Goal: Information Seeking & Learning: Learn about a topic

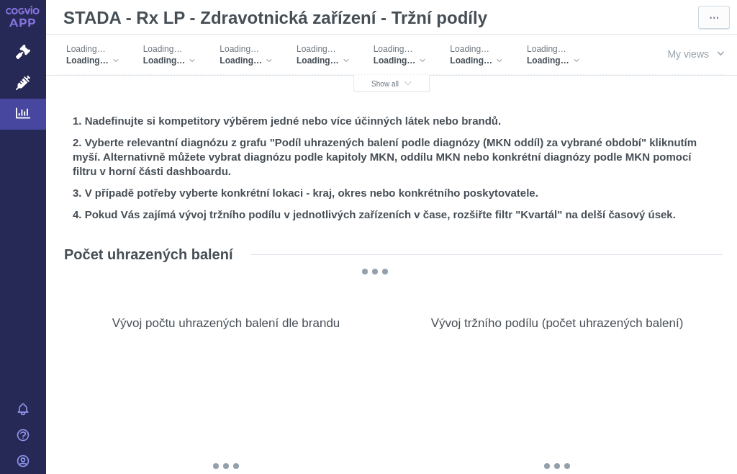
click at [186, 52] on div "Loading…" at bounding box center [169, 49] width 53 height 12
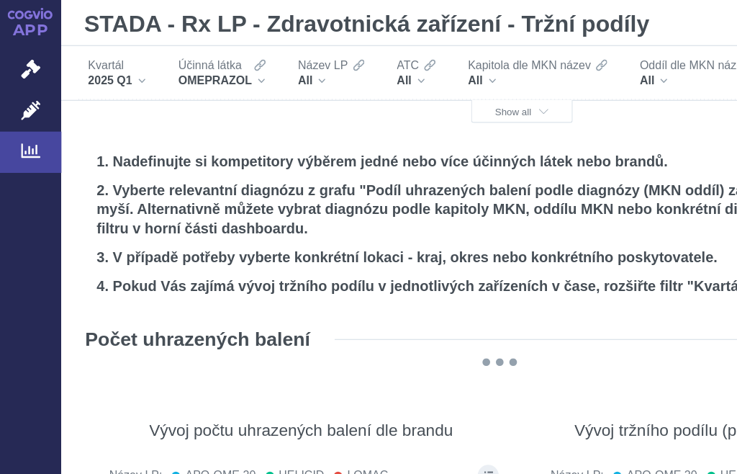
click at [190, 54] on div "Účinná látka" at bounding box center [166, 49] width 65 height 12
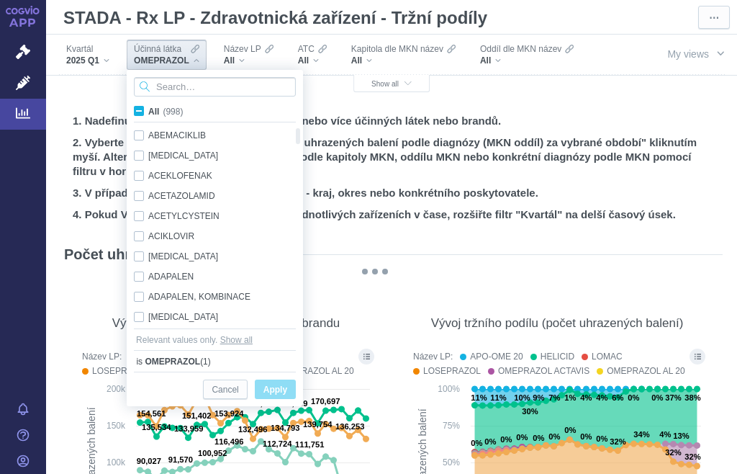
click at [229, 84] on input "Search attribute values" at bounding box center [215, 86] width 162 height 19
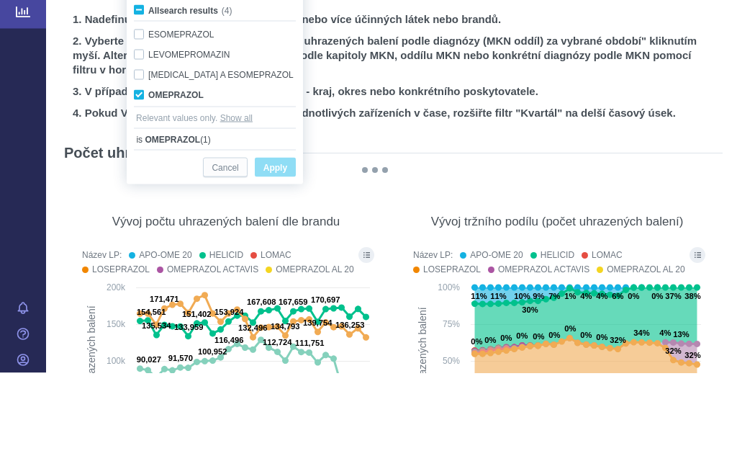
type input "Omep"
click at [137, 186] on div "OMEPRAZOL Only" at bounding box center [215, 196] width 176 height 20
checkbox input "false"
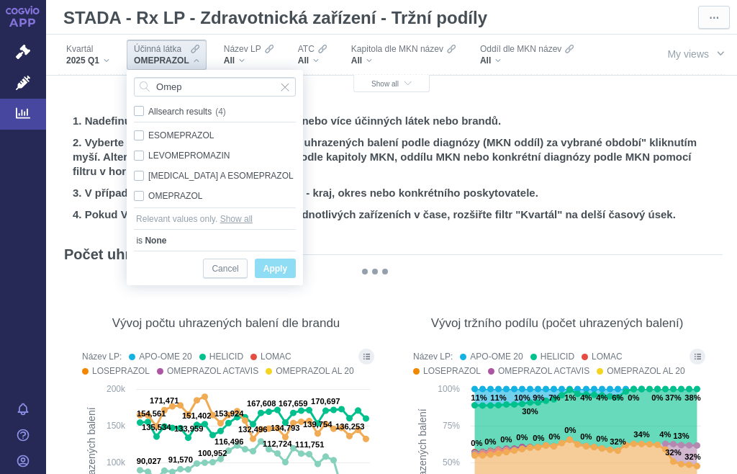
click at [283, 83] on span "Input clear" at bounding box center [285, 86] width 10 height 19
click at [248, 87] on input "Omep" at bounding box center [215, 86] width 162 height 19
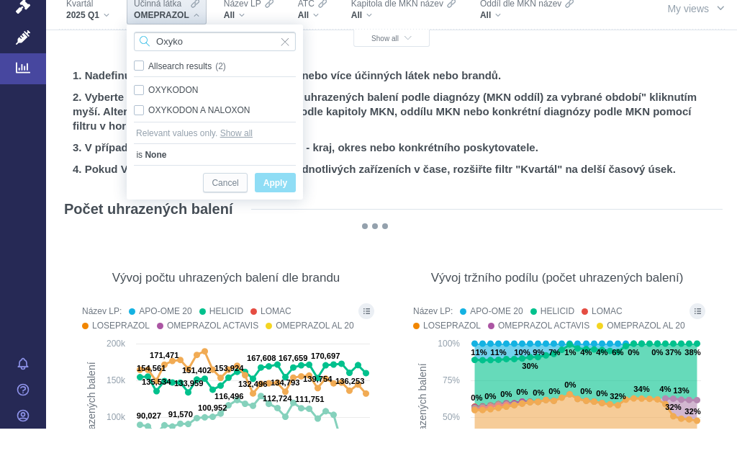
type input "Oxyko"
click at [137, 125] on div "OXYKODON Only" at bounding box center [215, 135] width 176 height 20
checkbox input "true"
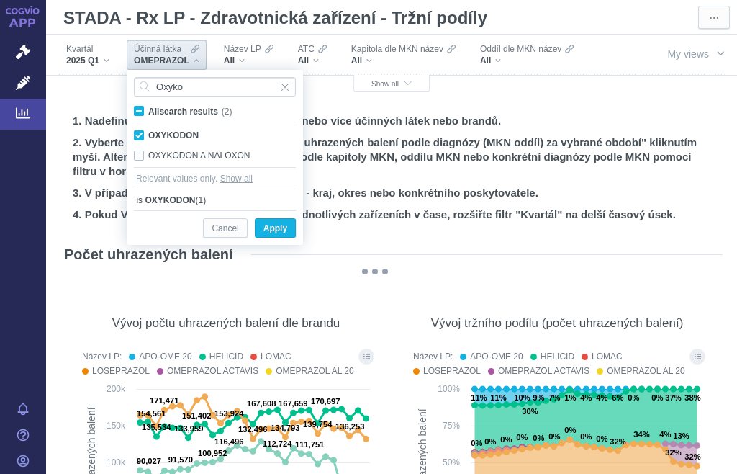
click at [143, 157] on div "OXYKODON A NALOXON Only" at bounding box center [215, 155] width 176 height 20
checkbox input "true"
click at [279, 227] on span "Apply" at bounding box center [275, 229] width 24 height 18
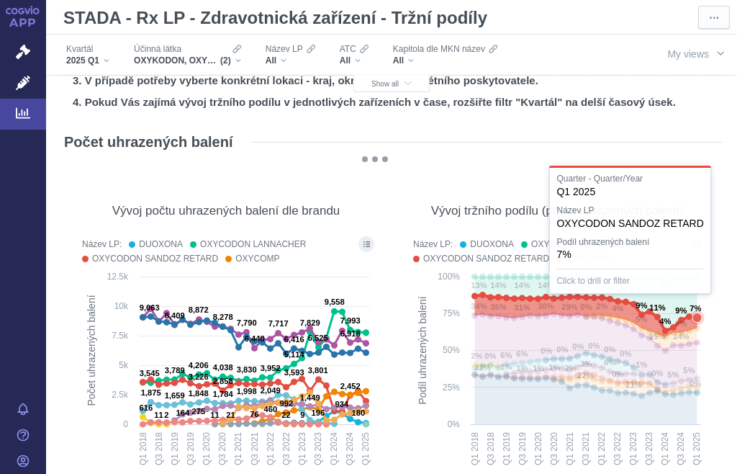
scroll to position [78, 0]
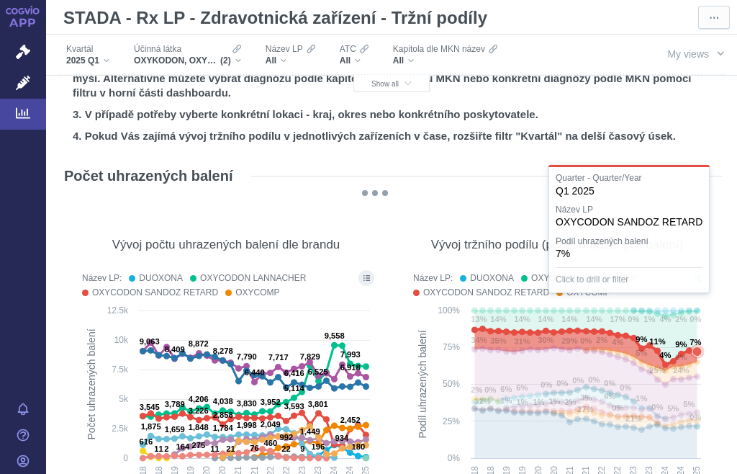
click at [407, 80] on icon "button" at bounding box center [408, 84] width 7 height 8
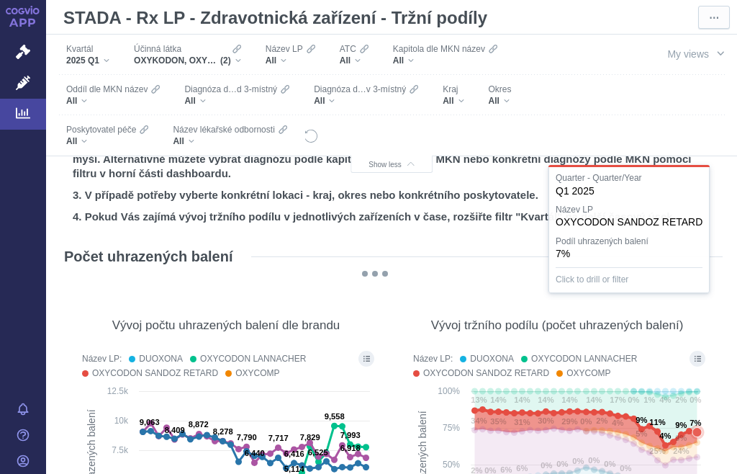
click at [466, 99] on div "Kraj All" at bounding box center [452, 95] width 35 height 30
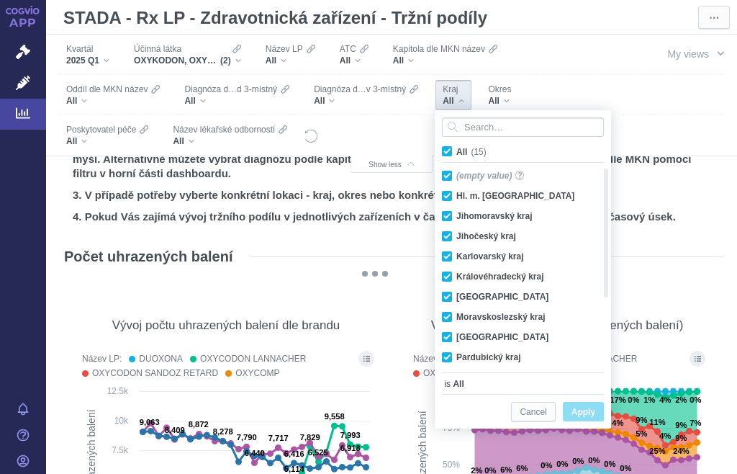
click at [456, 155] on span "All (15)" at bounding box center [471, 152] width 30 height 10
click at [456, 153] on input "All (15)" at bounding box center [460, 148] width 9 height 9
checkbox input "false"
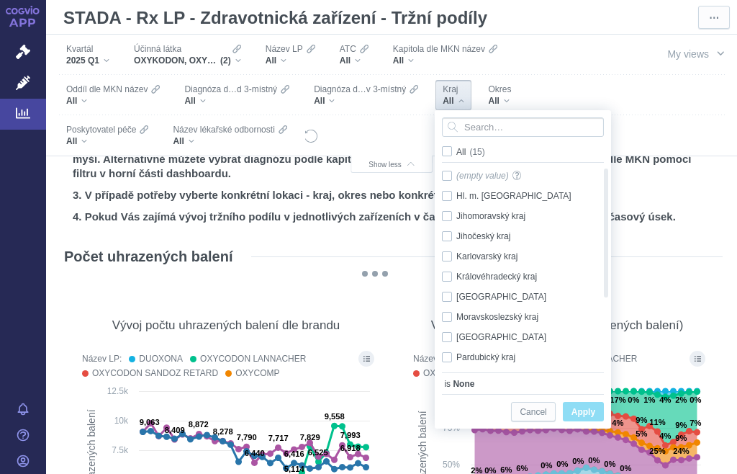
checkbox input "false"
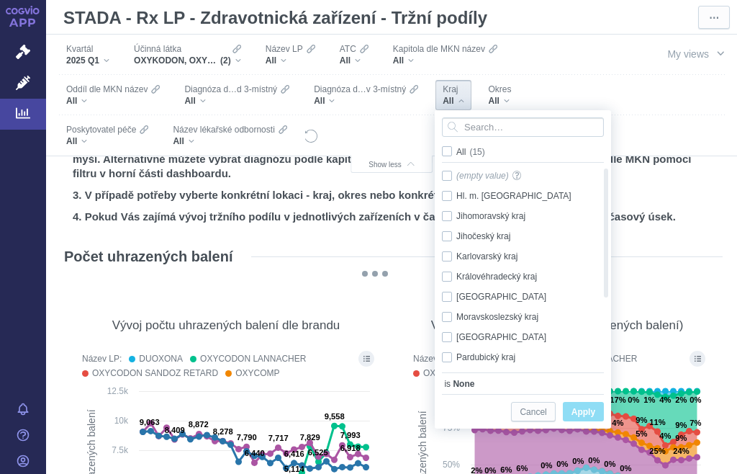
checkbox input "false"
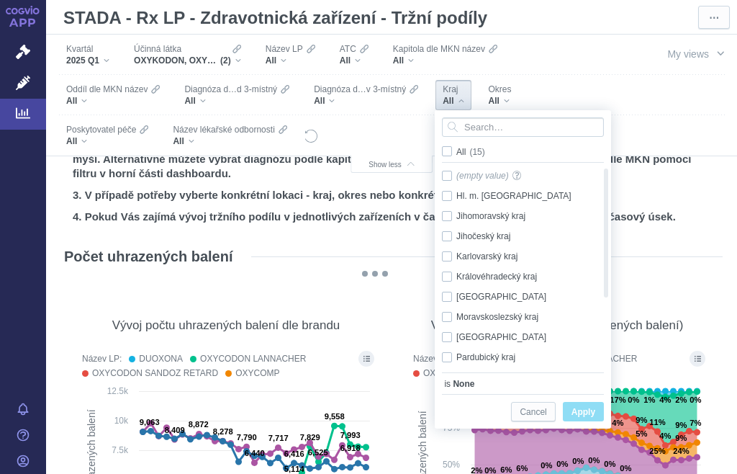
checkbox input "false"
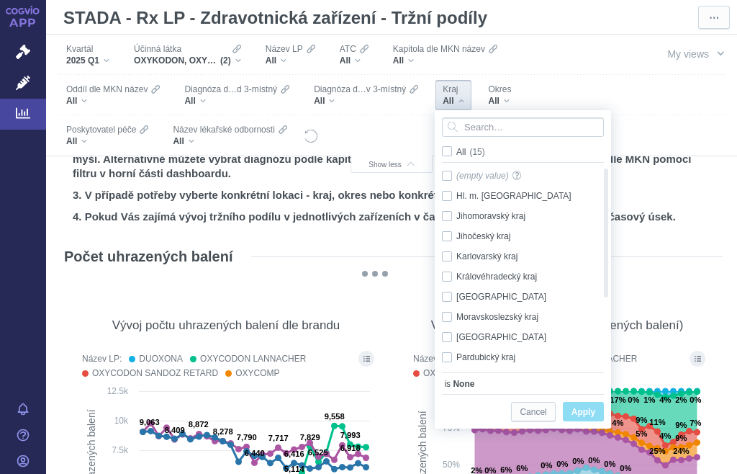
click at [449, 279] on div "Královéhradecký kraj Only" at bounding box center [518, 276] width 166 height 20
checkbox input "true"
click at [583, 405] on span "Apply" at bounding box center [583, 412] width 24 height 18
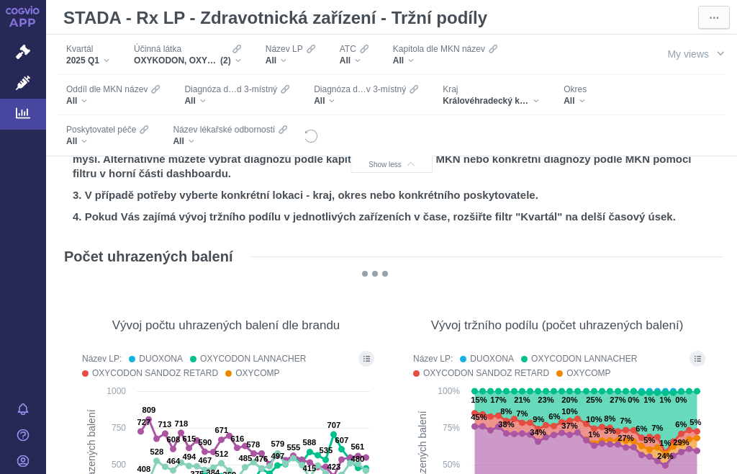
click at [577, 99] on div "All" at bounding box center [575, 101] width 23 height 12
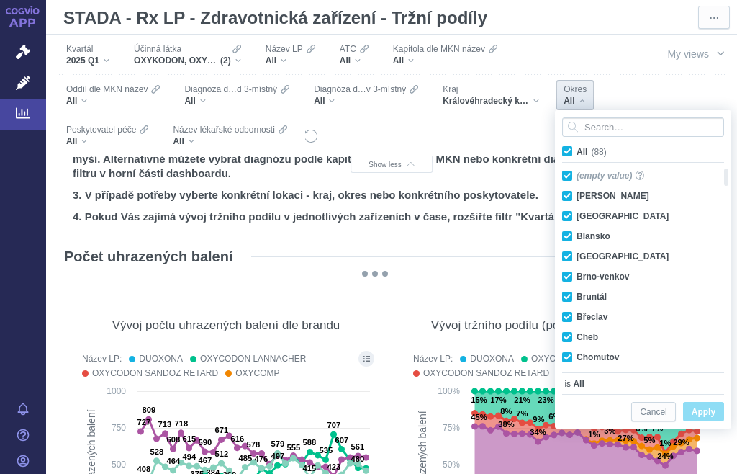
click at [577, 153] on span "All (88)" at bounding box center [592, 152] width 30 height 10
click at [577, 153] on input "All (88)" at bounding box center [581, 148] width 9 height 9
checkbox input "false"
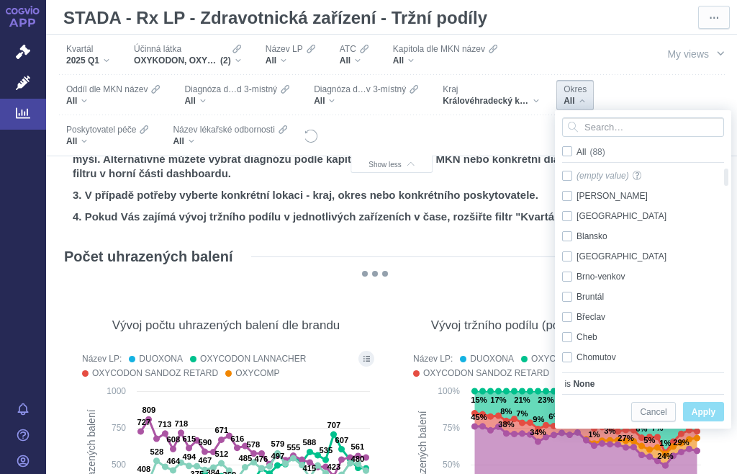
checkbox input "false"
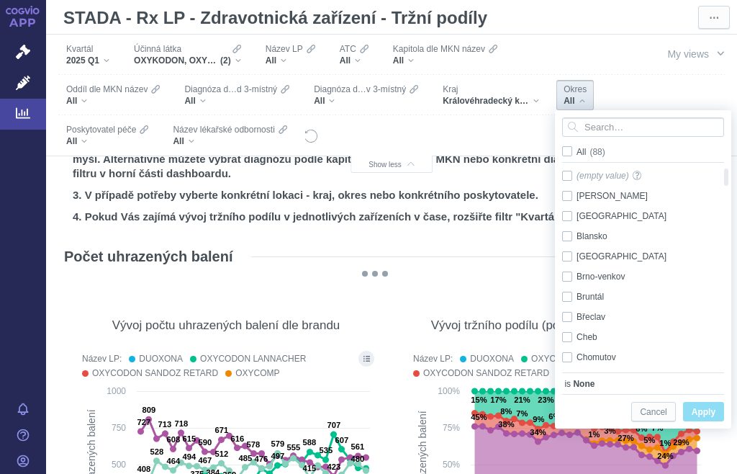
checkbox input "false"
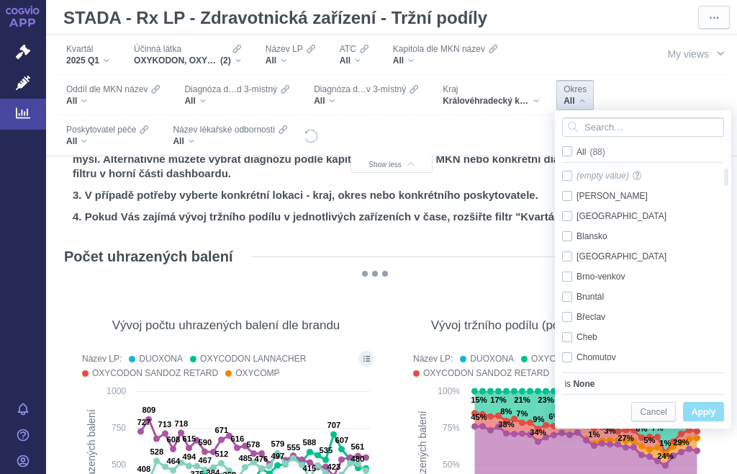
checkbox input "false"
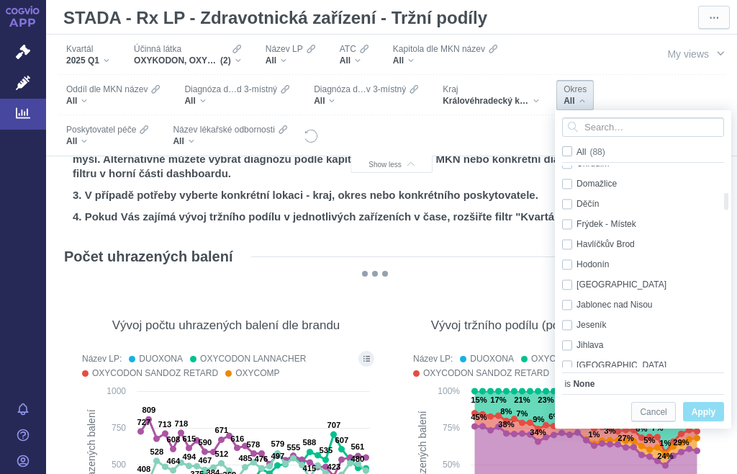
click at [571, 289] on div "Hradec Králové Only" at bounding box center [638, 285] width 166 height 20
checkbox input "true"
click at [710, 412] on span "Apply" at bounding box center [704, 412] width 24 height 18
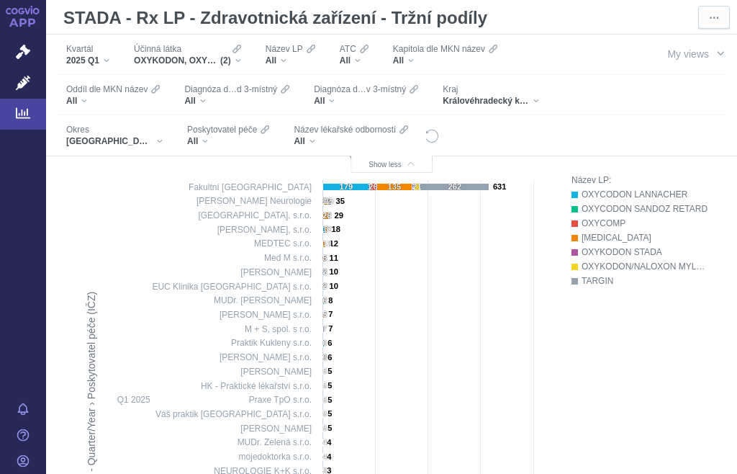
scroll to position [905, 0]
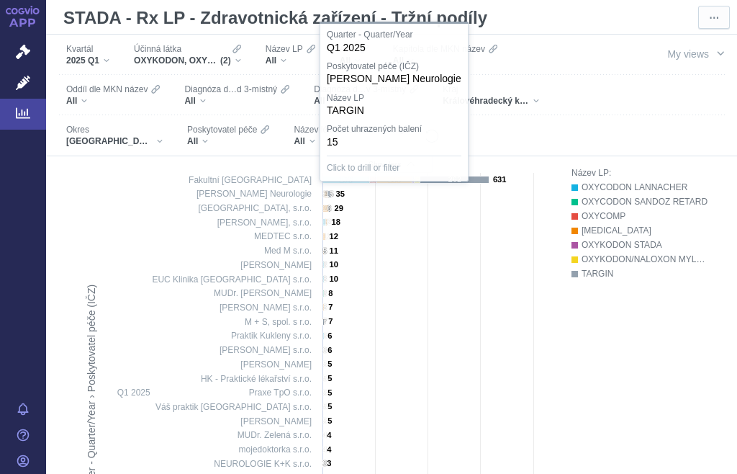
click at [331, 196] on text "15" at bounding box center [329, 193] width 9 height 9
click at [526, 304] on div at bounding box center [391, 416] width 633 height 500
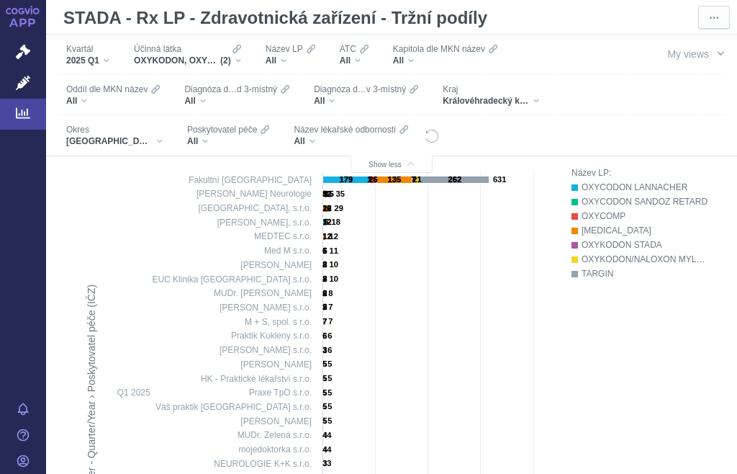
click at [554, 387] on rect at bounding box center [316, 416] width 482 height 500
click at [135, 139] on div "[GEOGRAPHIC_DATA]" at bounding box center [114, 141] width 96 height 12
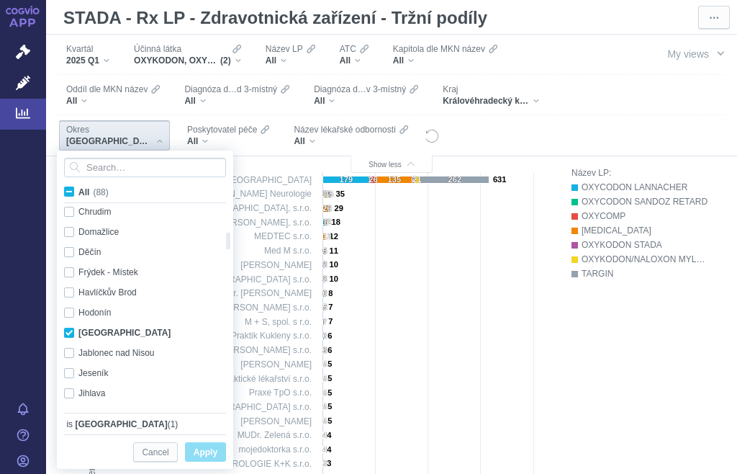
click at [71, 327] on div "Hradec Králové Only" at bounding box center [140, 332] width 166 height 20
checkbox input "false"
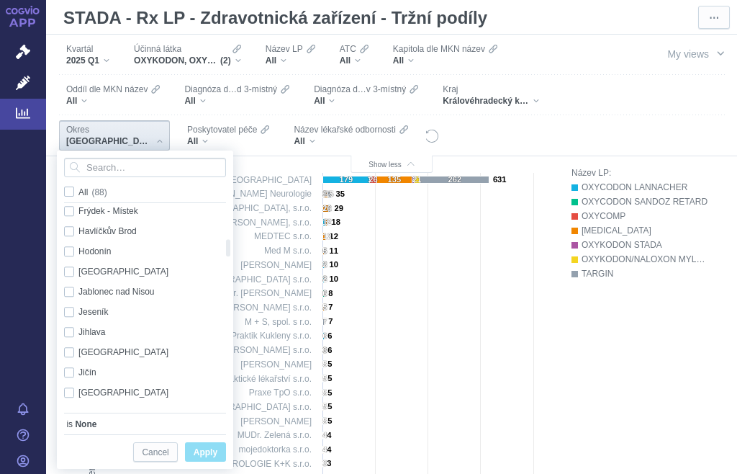
click at [68, 372] on div "Jičín Only" at bounding box center [140, 372] width 166 height 20
checkbox input "true"
click at [209, 456] on span "Apply" at bounding box center [206, 452] width 24 height 18
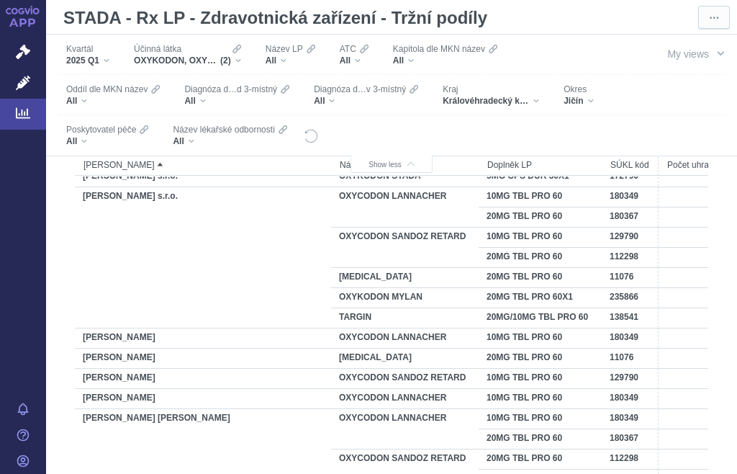
scroll to position [754, 0]
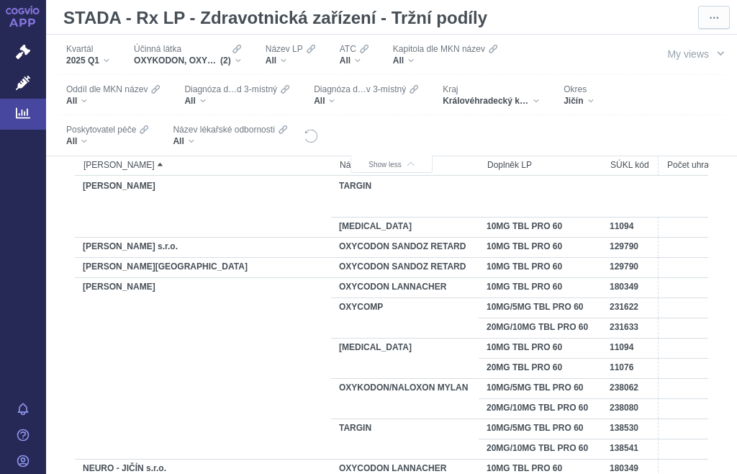
click at [595, 99] on div "[GEOGRAPHIC_DATA]" at bounding box center [578, 95] width 44 height 30
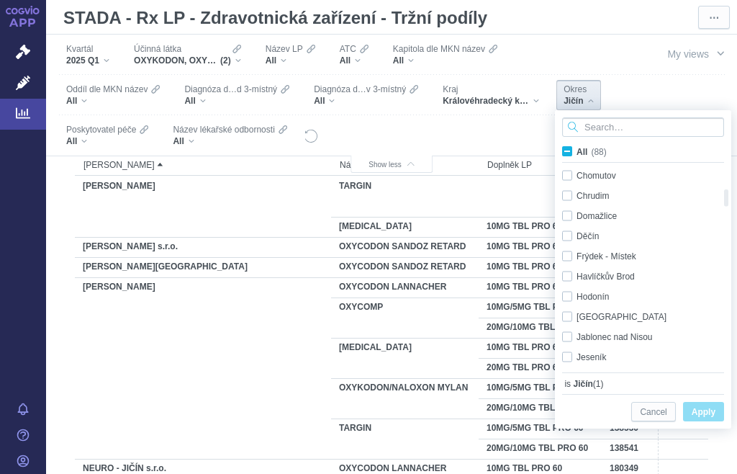
checkbox input "true"
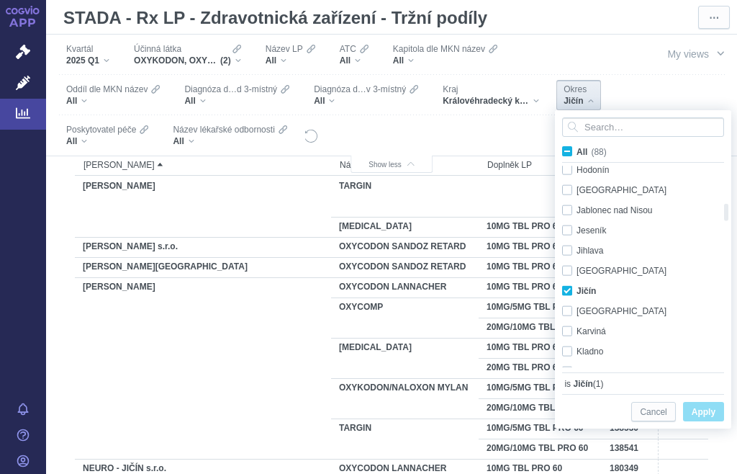
click at [569, 292] on div "Jičín Only" at bounding box center [638, 291] width 166 height 20
checkbox input "false"
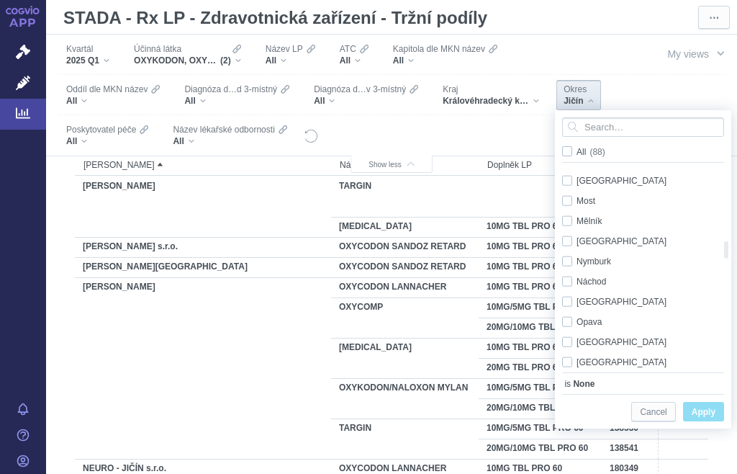
click at [571, 286] on div "Náchod Only" at bounding box center [638, 281] width 166 height 20
checkbox input "true"
click at [704, 417] on span "Apply" at bounding box center [704, 412] width 24 height 18
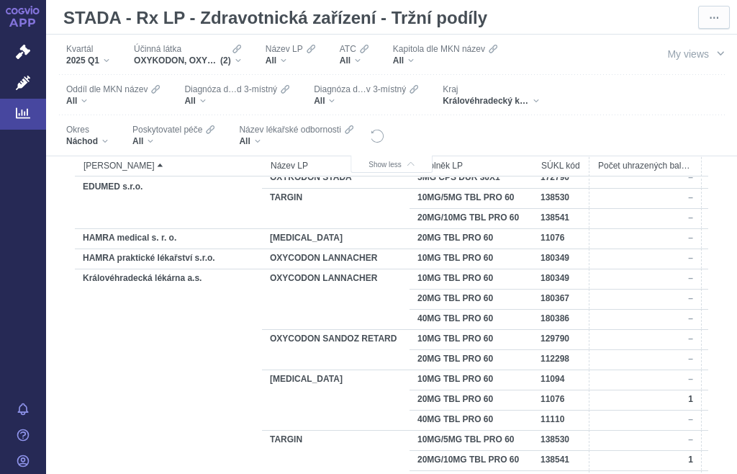
scroll to position [336, 0]
